Goal: Transaction & Acquisition: Purchase product/service

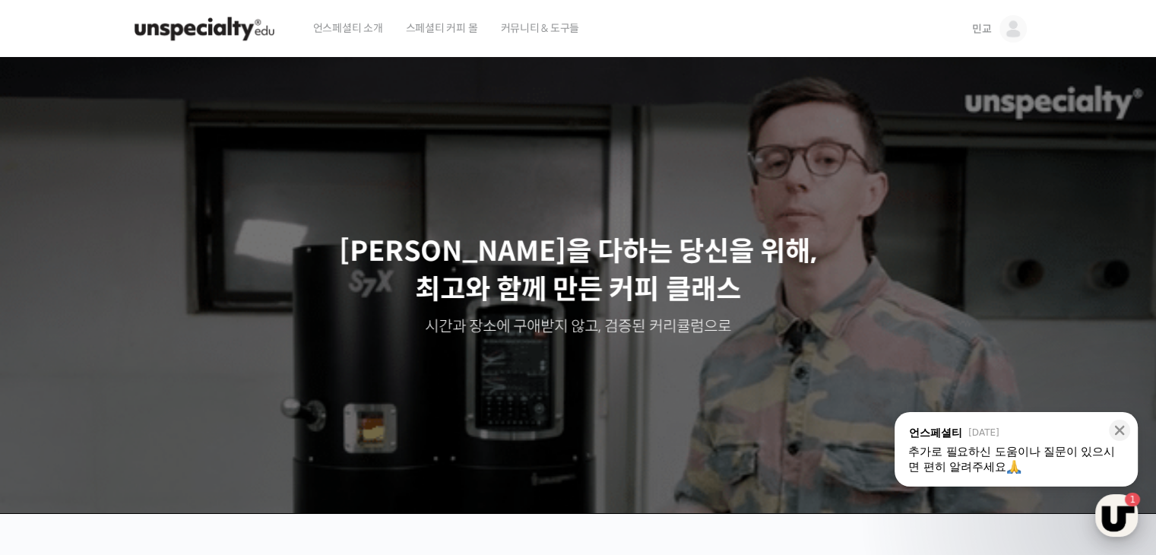
click at [1126, 507] on div "button" at bounding box center [1116, 515] width 43 height 43
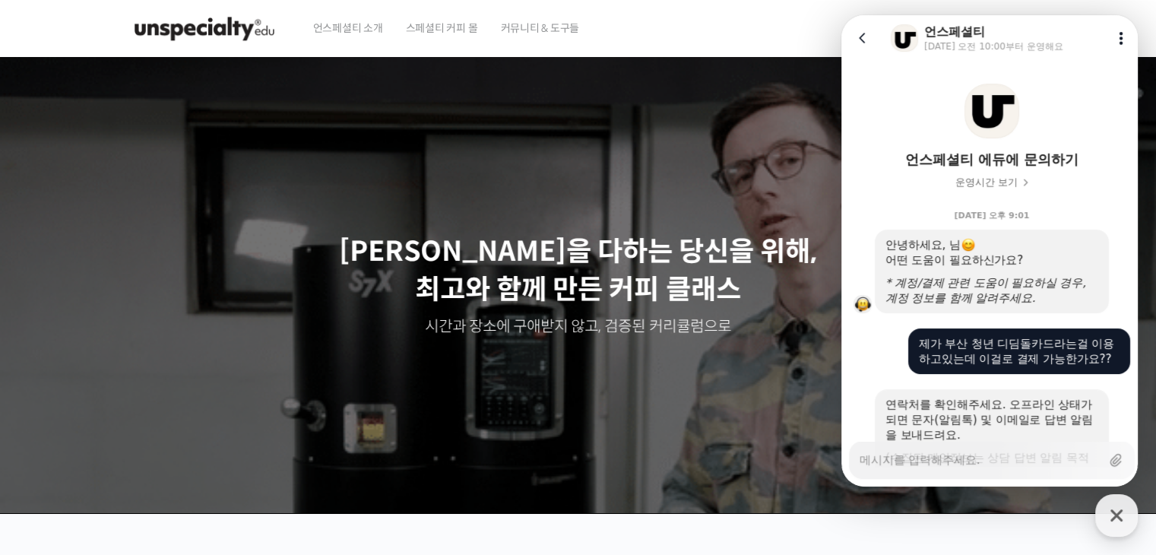
scroll to position [1574, 0]
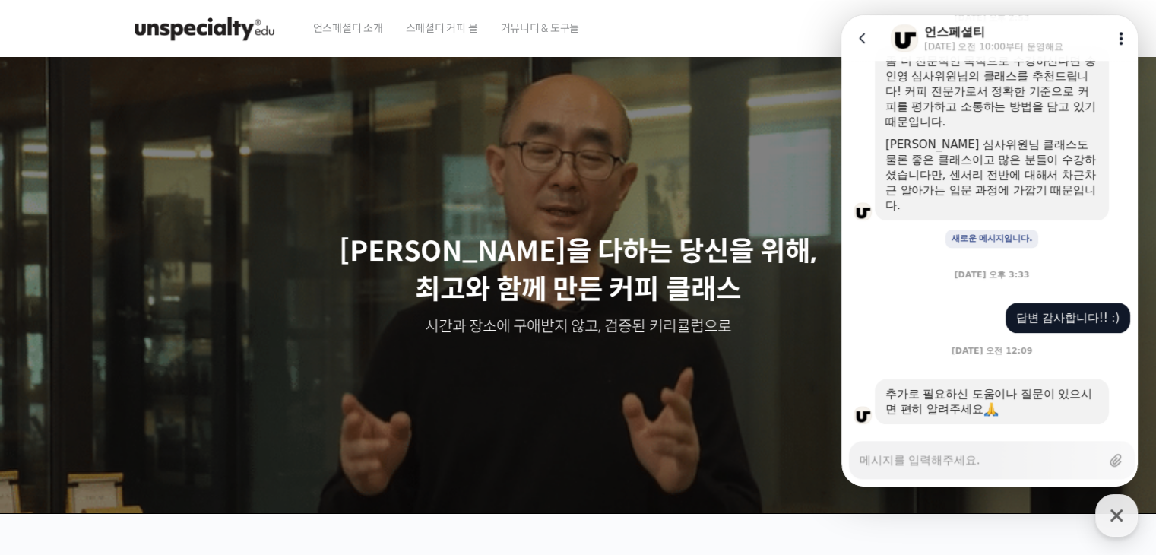
click at [235, 33] on img at bounding box center [204, 29] width 149 height 46
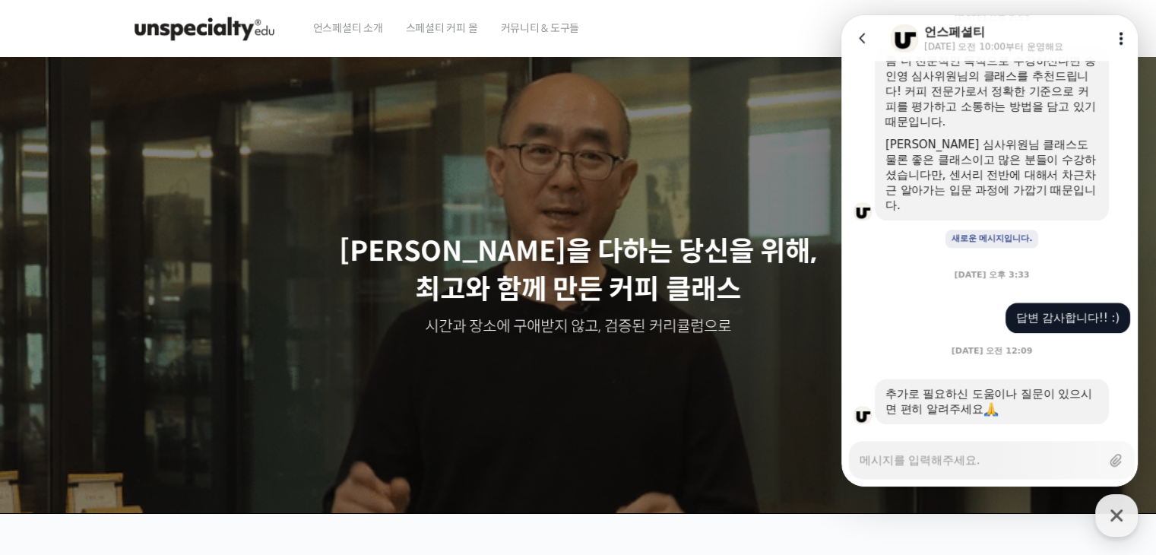
type textarea "x"
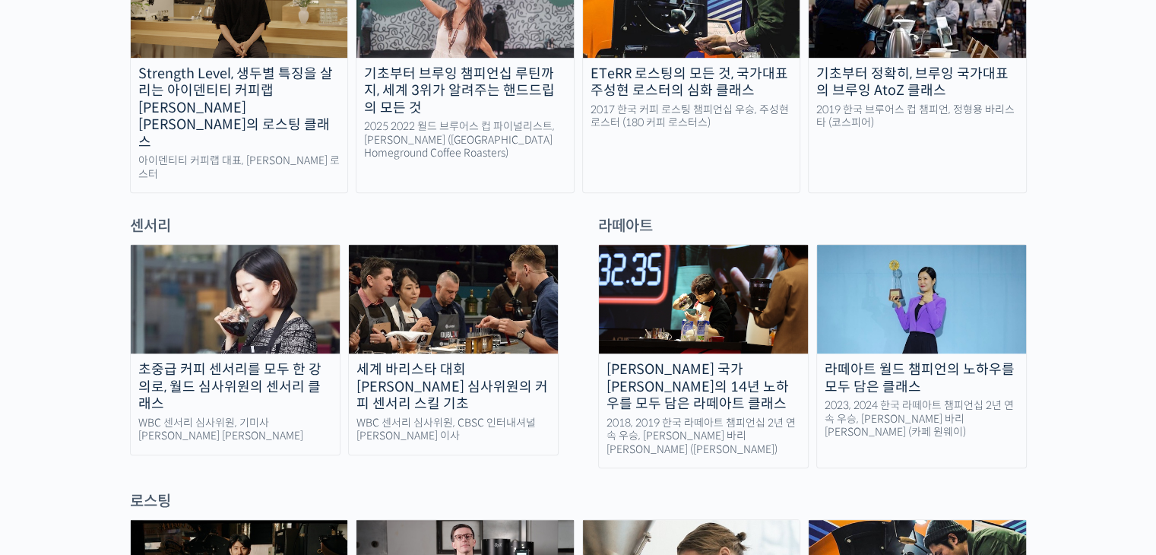
scroll to position [988, 0]
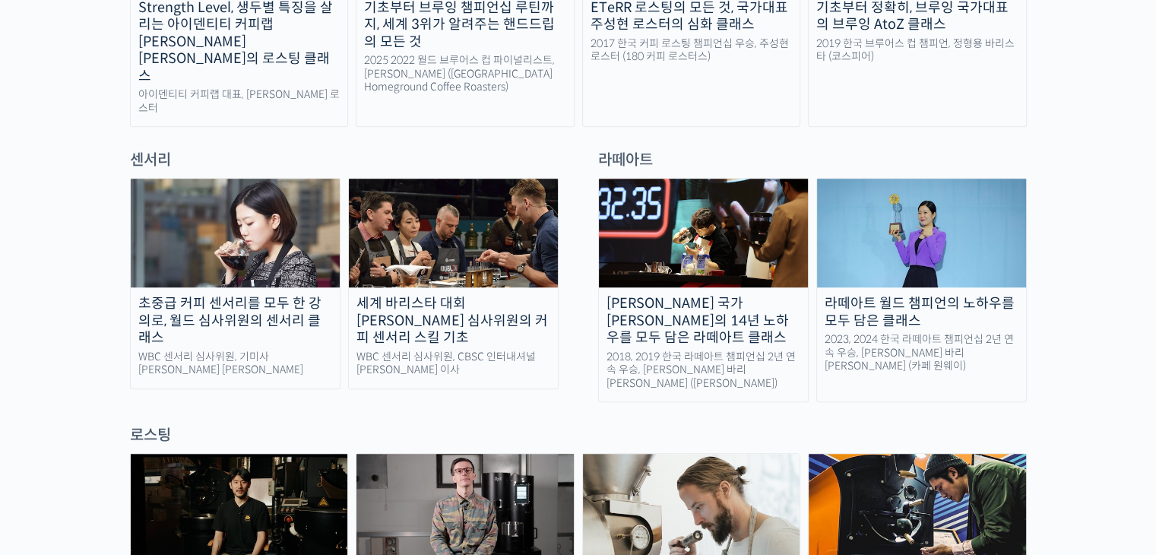
click at [283, 295] on div "초중급 커피 센서리를 모두 한 강의로, 월드 심사위원의 센서리 클래스" at bounding box center [235, 321] width 209 height 52
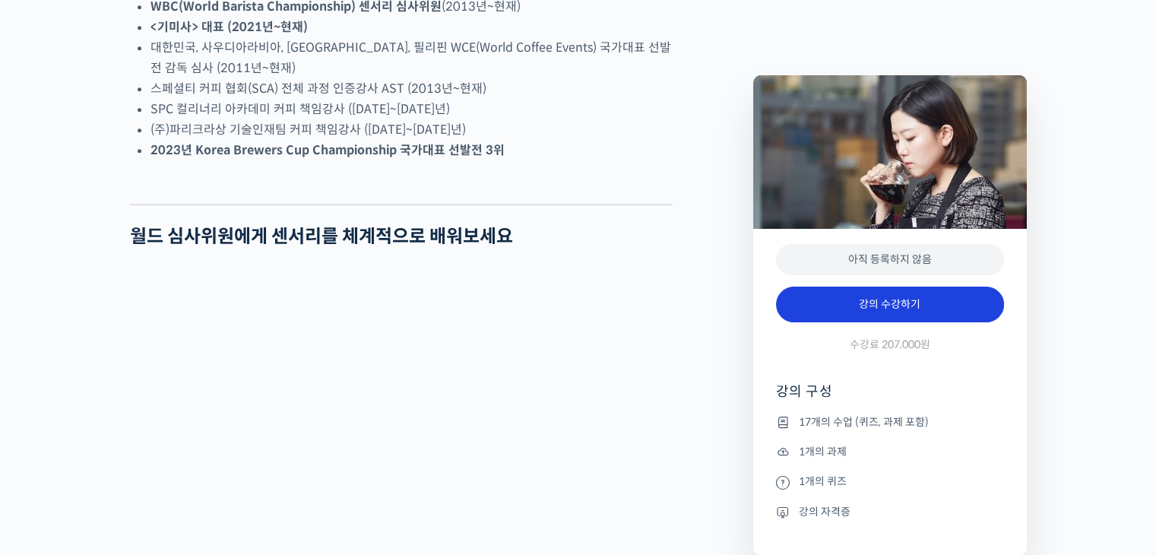
scroll to position [988, 0]
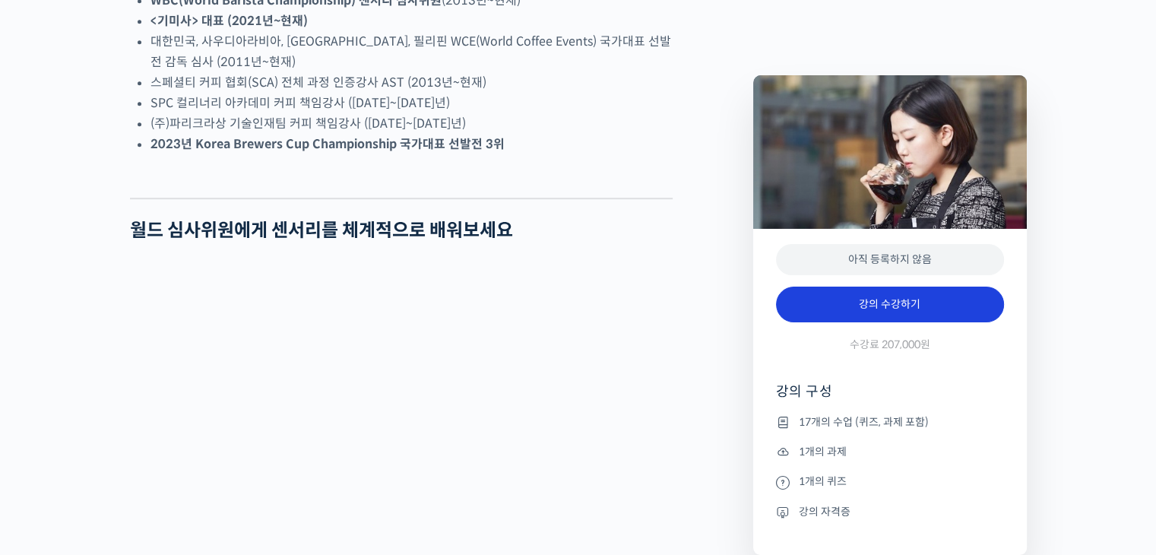
click at [922, 303] on link "강의 수강하기" at bounding box center [890, 305] width 228 height 36
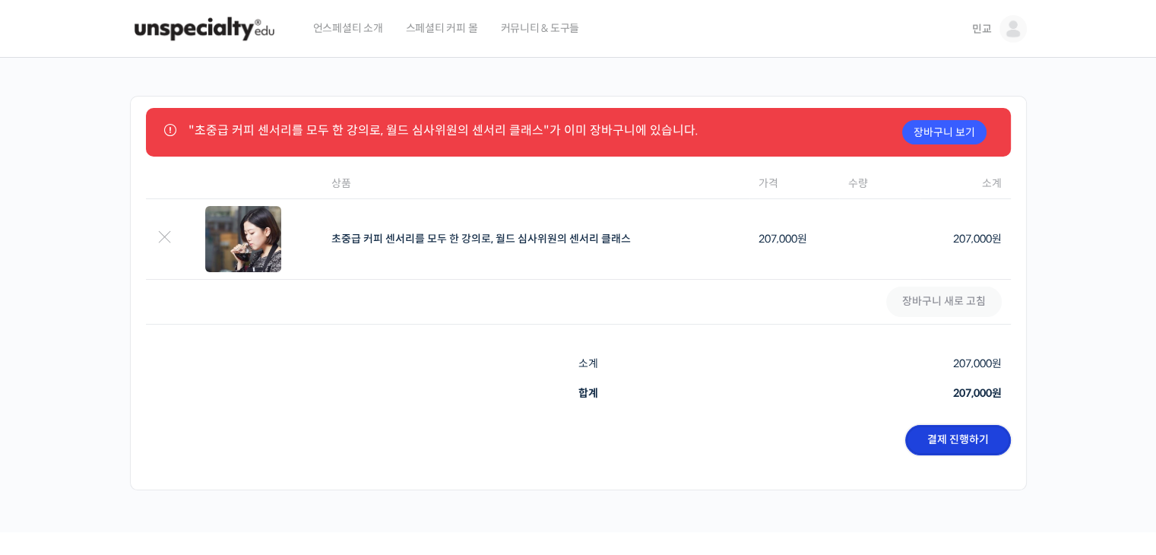
click at [979, 439] on link "결제 진행하기" at bounding box center [958, 440] width 106 height 30
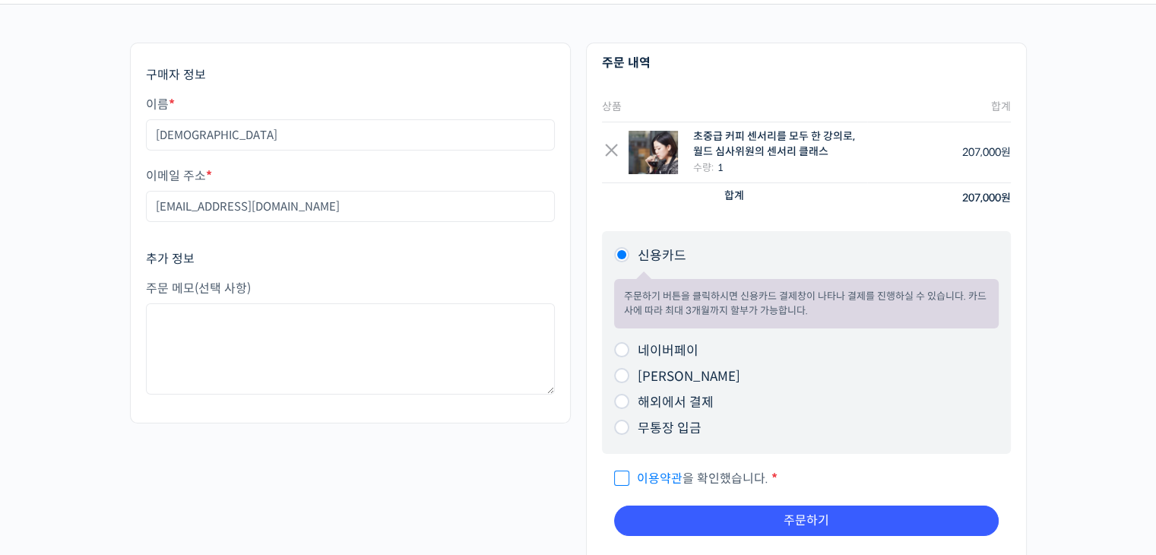
scroll to position [152, 0]
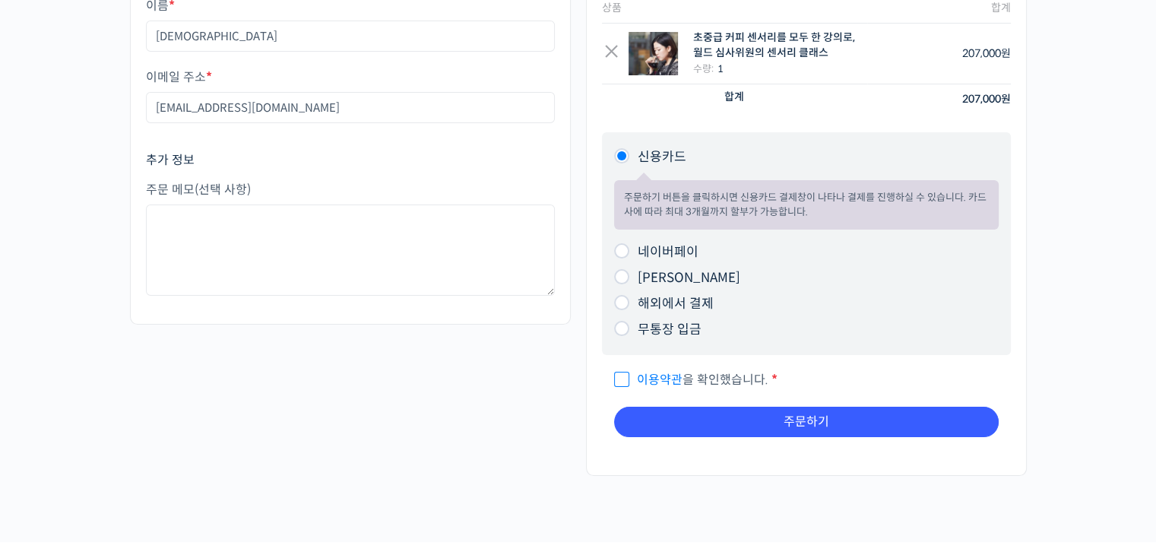
click at [760, 252] on li "네이버페이 주문하기 버튼을 [PERSON_NAME] 네이버페이 결제창이 나타나 결제를 진행하실 수 있습니다." at bounding box center [806, 252] width 385 height 26
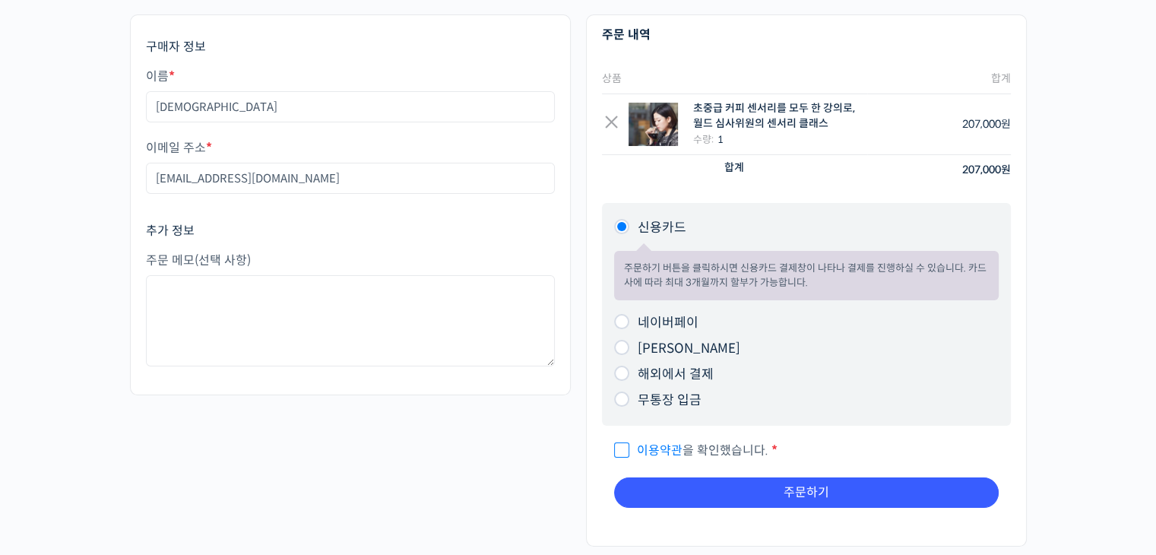
scroll to position [0, 0]
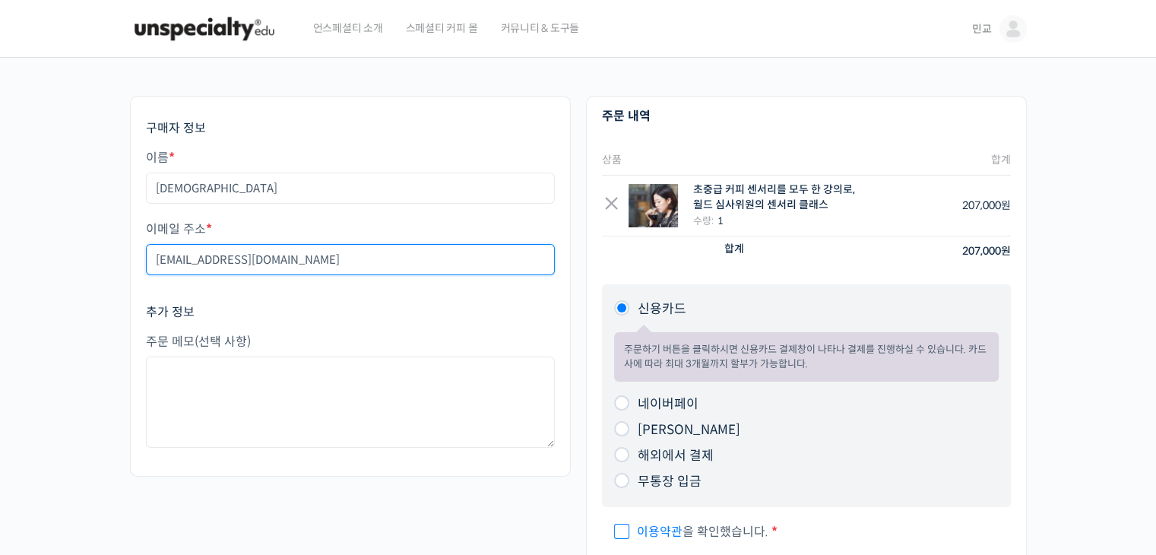
click at [157, 258] on input "dlalsry0227@naver.com" at bounding box center [350, 259] width 409 height 31
type input "alsry0227@naver.com"
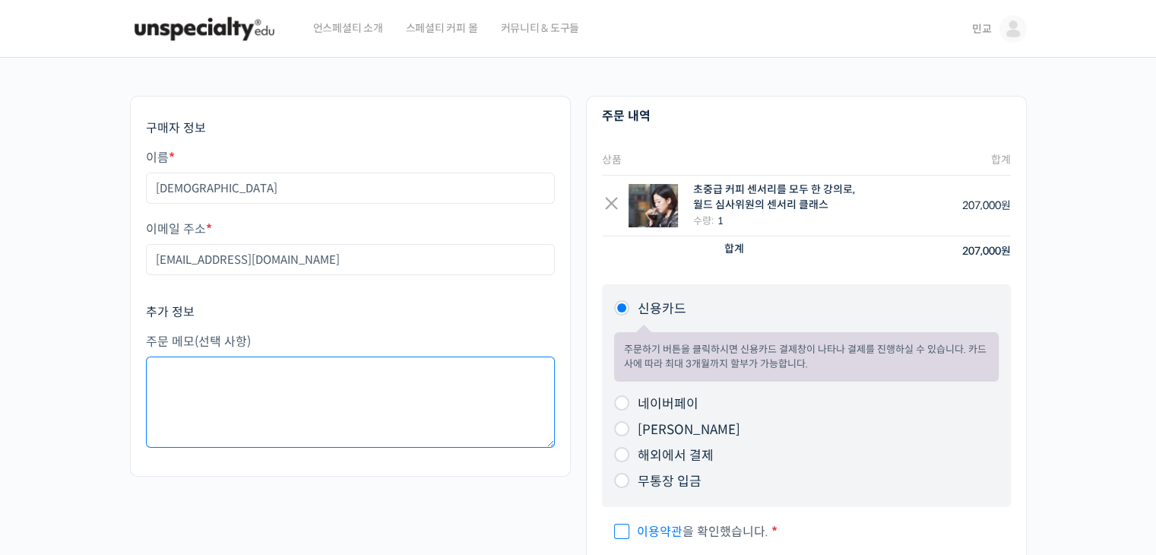
click at [245, 369] on textarea "주문 메모 (선택 사항)" at bounding box center [350, 401] width 409 height 91
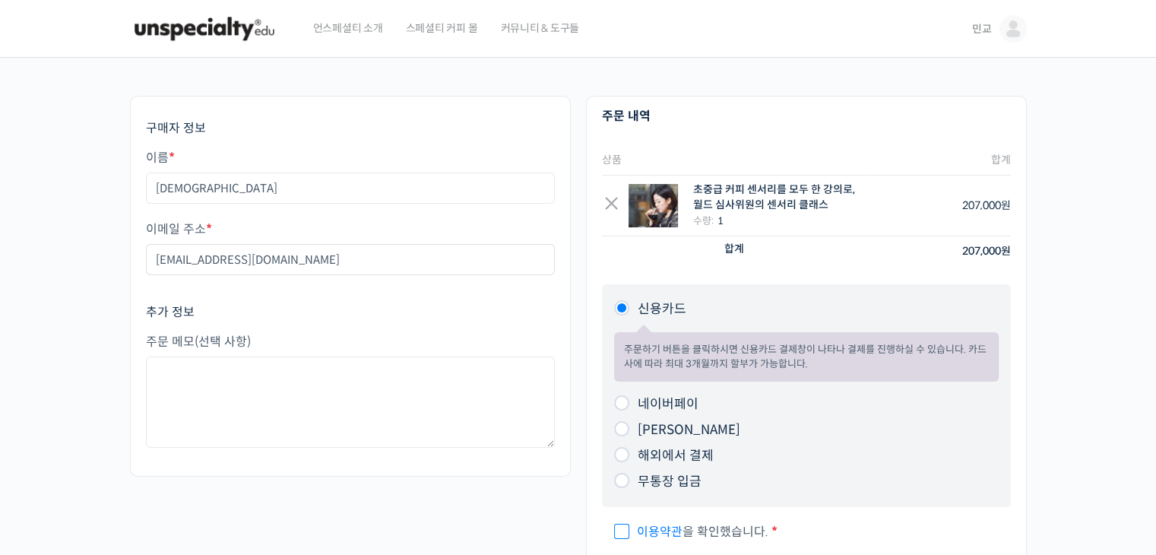
click at [343, 328] on div "추가 정보 주문 메모 (선택 사항)" at bounding box center [350, 377] width 409 height 146
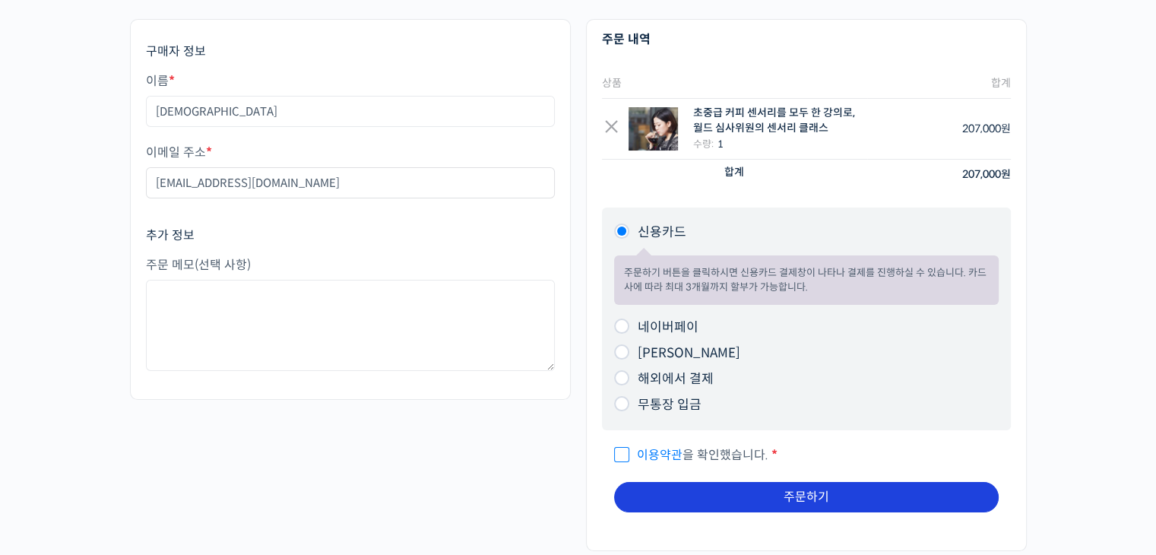
scroll to position [152, 0]
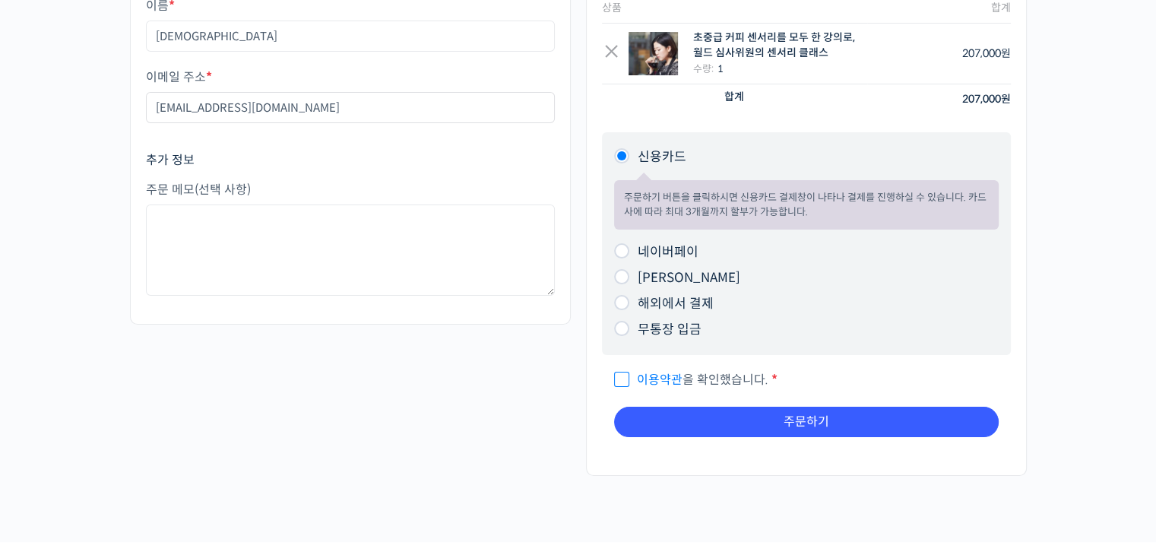
click at [695, 384] on span "이용약관 을 확인했습니다." at bounding box center [691, 380] width 154 height 16
click at [624, 378] on input "이용약관 을 확인했습니다. *" at bounding box center [619, 373] width 10 height 10
checkbox input "true"
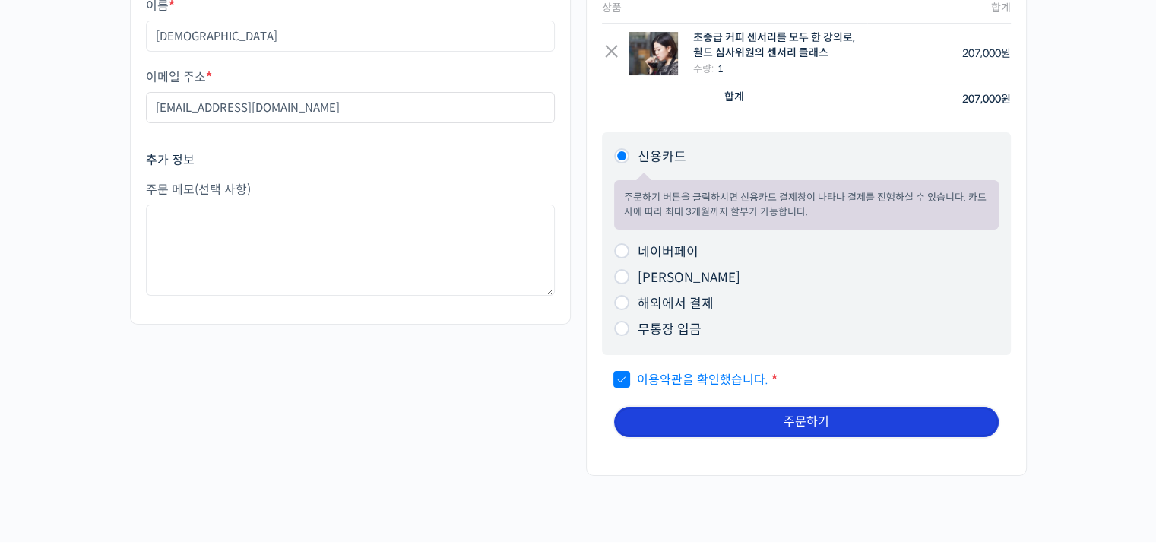
click at [698, 411] on button "주문하기" at bounding box center [806, 422] width 385 height 30
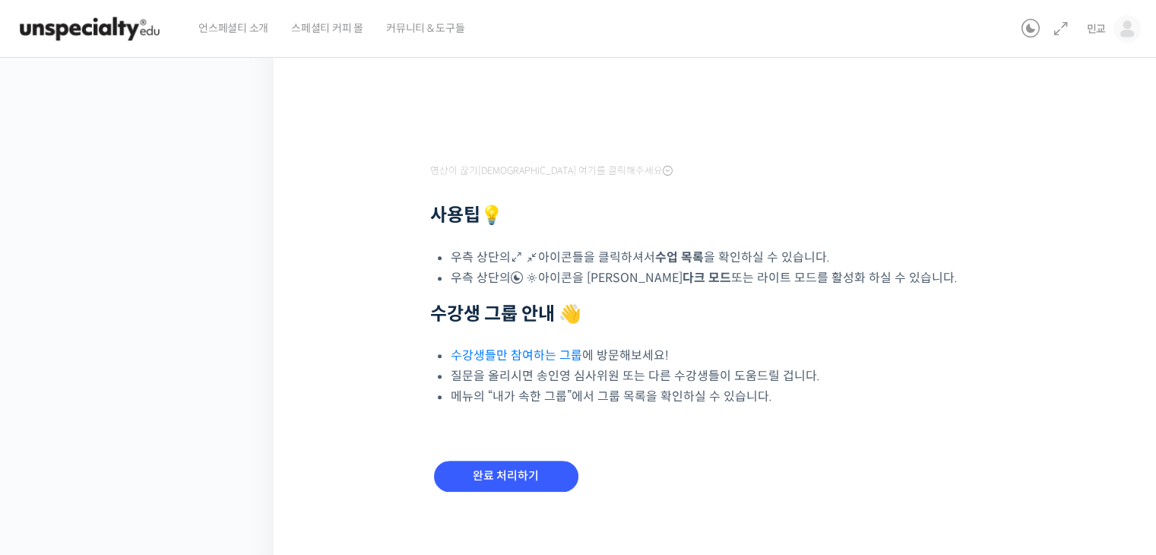
scroll to position [515, 0]
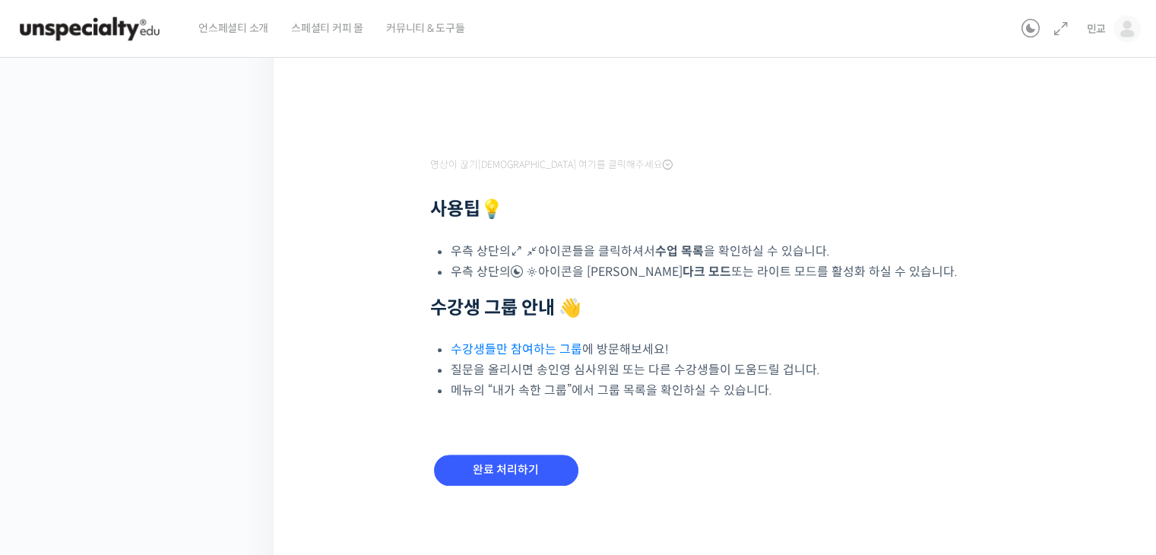
click at [551, 347] on link "수강생들만 참여하는 그룹" at bounding box center [516, 349] width 131 height 16
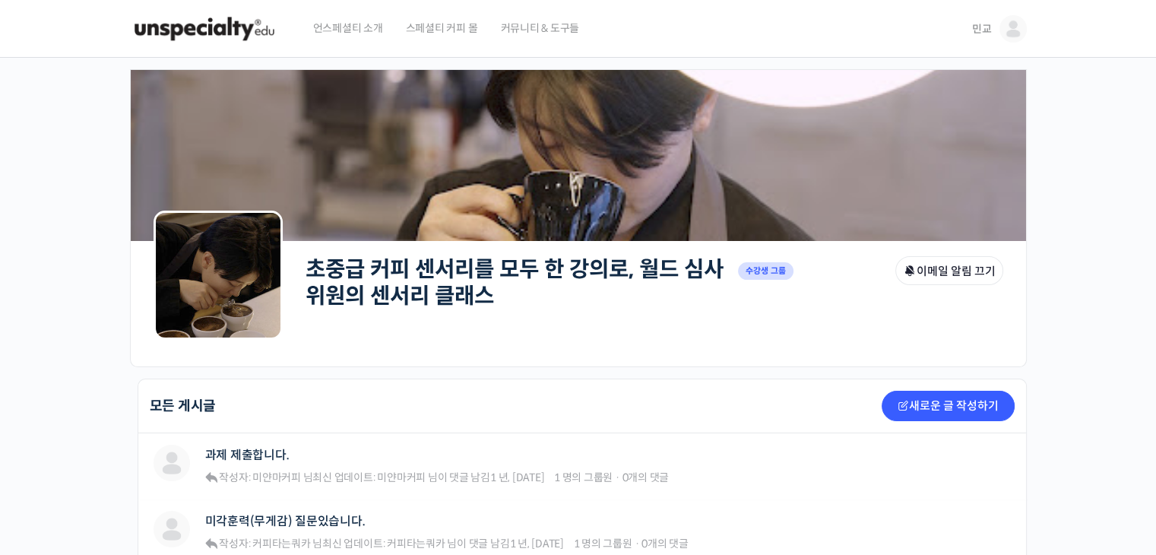
click at [201, 22] on img at bounding box center [204, 29] width 149 height 46
click at [1012, 31] on img at bounding box center [1012, 28] width 27 height 27
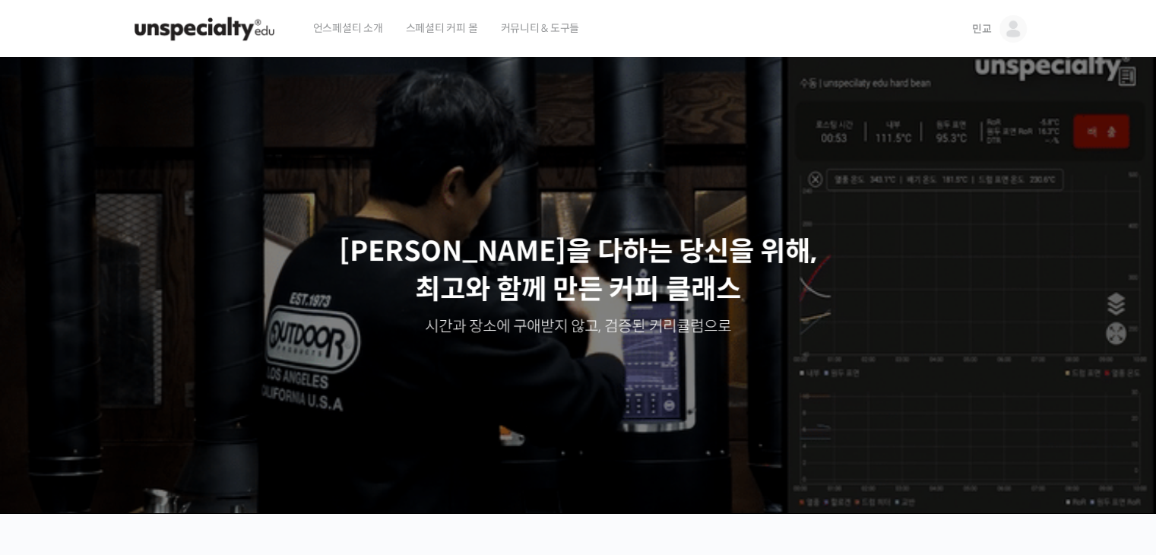
click at [1016, 31] on img at bounding box center [1012, 28] width 27 height 27
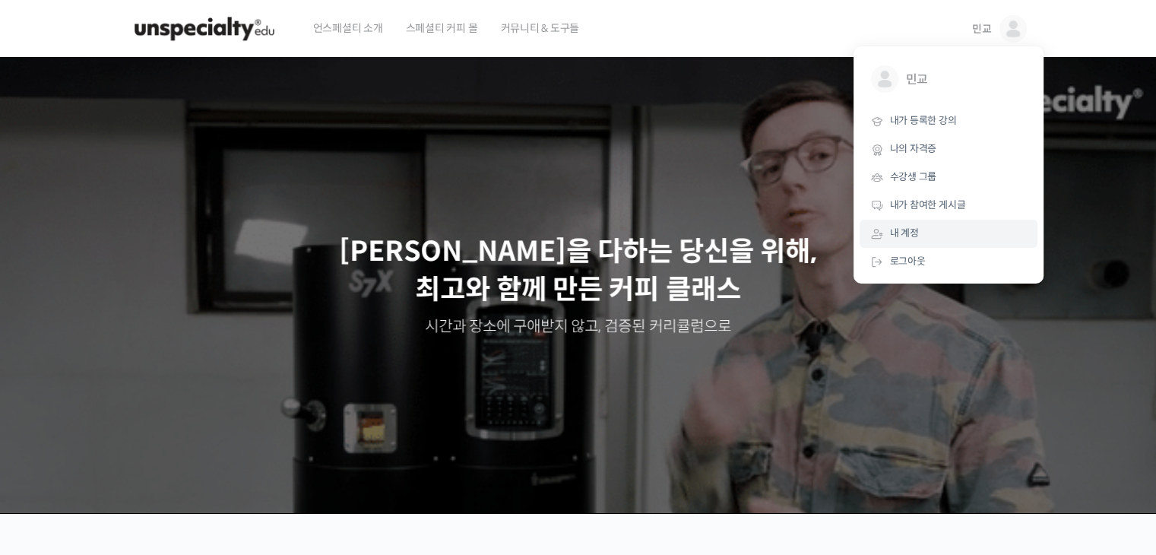
click at [917, 233] on span "내 계정" at bounding box center [904, 232] width 29 height 13
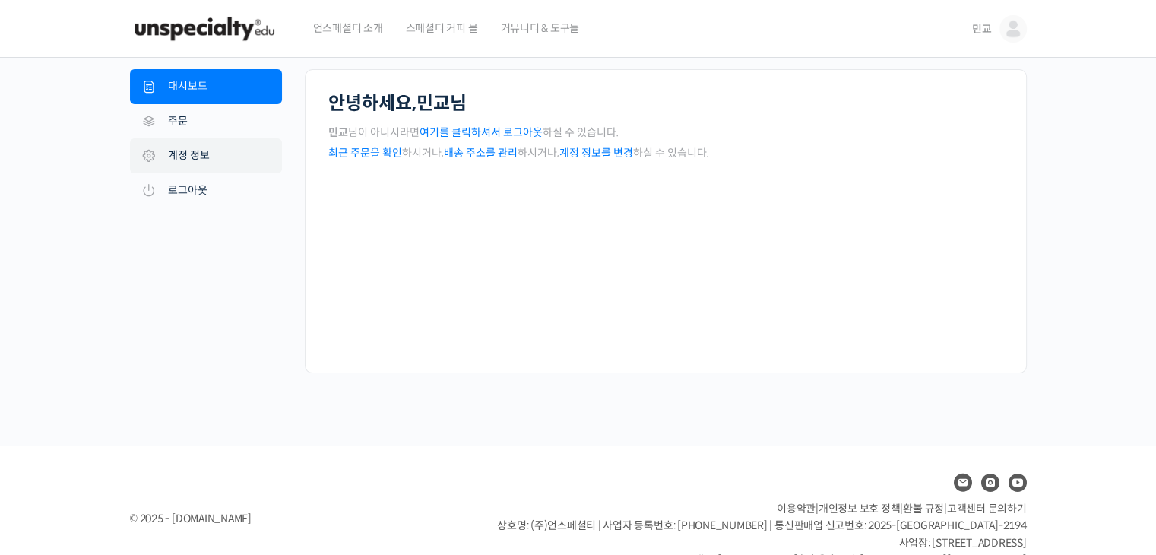
click at [203, 149] on link "계정 정보" at bounding box center [206, 155] width 152 height 35
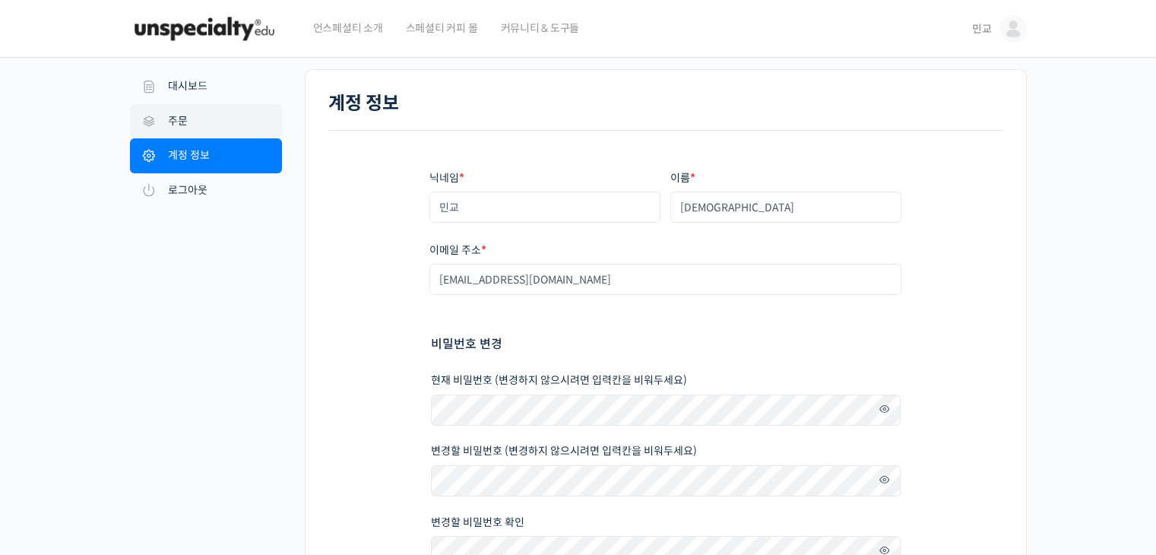
click at [206, 125] on link "주문" at bounding box center [206, 121] width 152 height 35
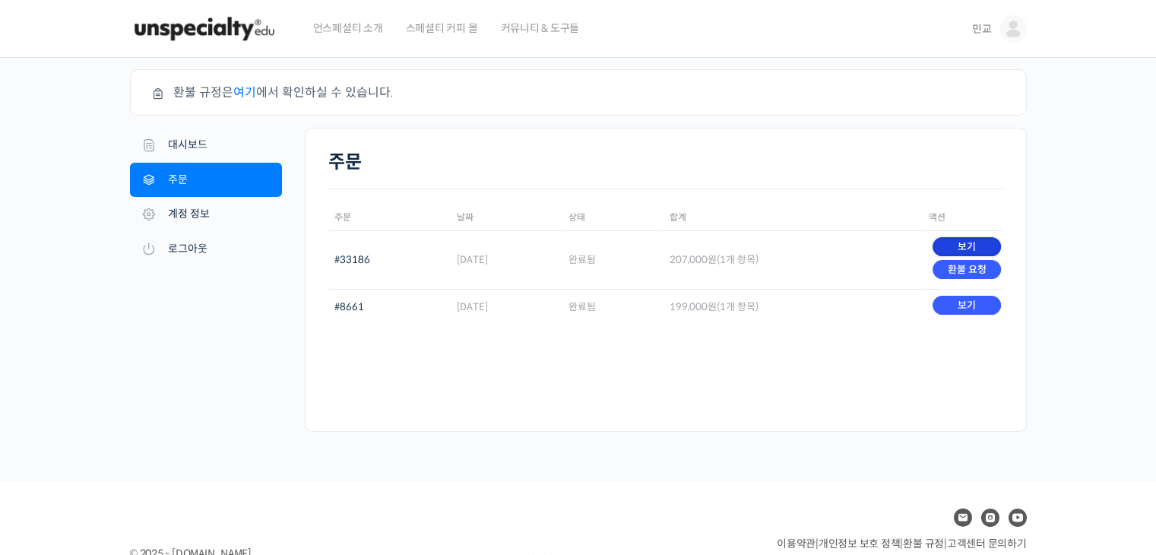
click at [970, 245] on link "보기" at bounding box center [967, 246] width 68 height 19
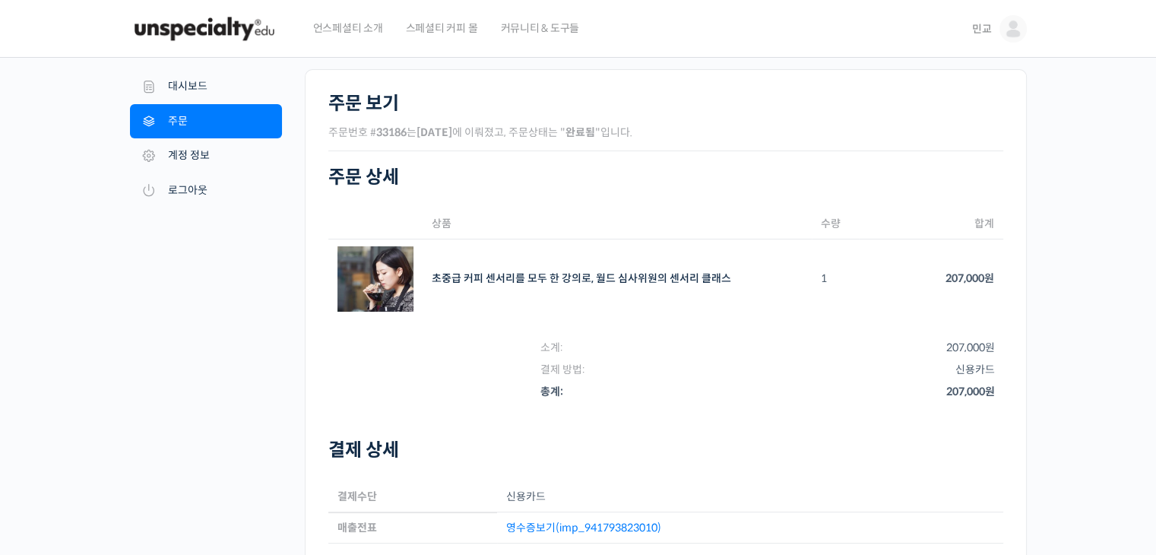
scroll to position [152, 0]
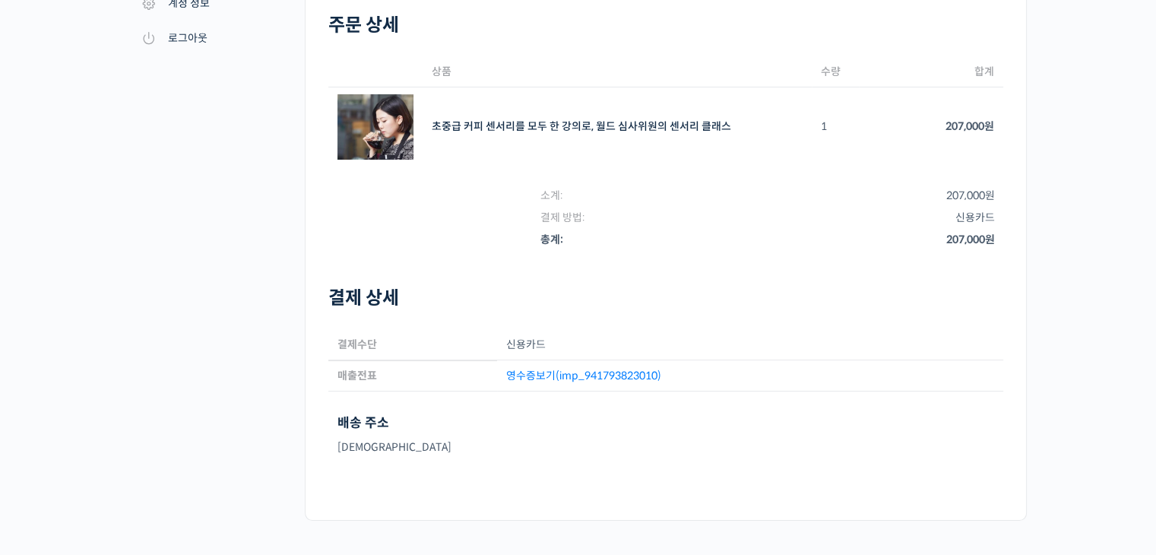
click at [565, 377] on link "영수증보기(imp_941793823010)" at bounding box center [583, 376] width 155 height 14
